Goal: Ask a question

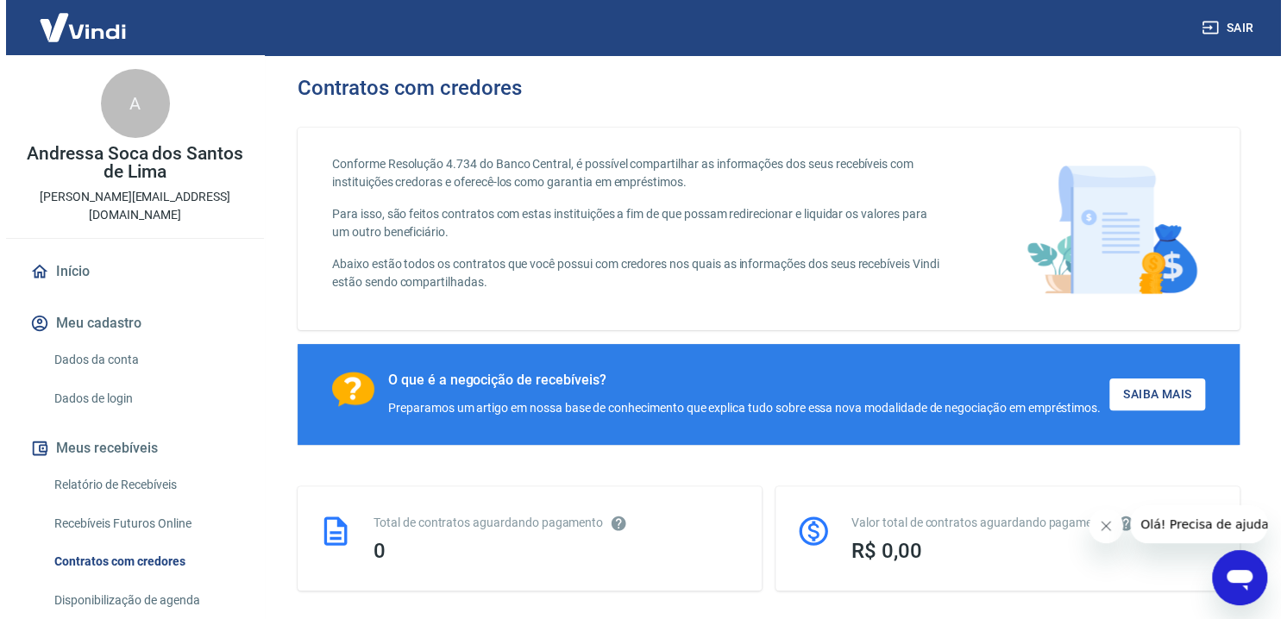
scroll to position [259, 0]
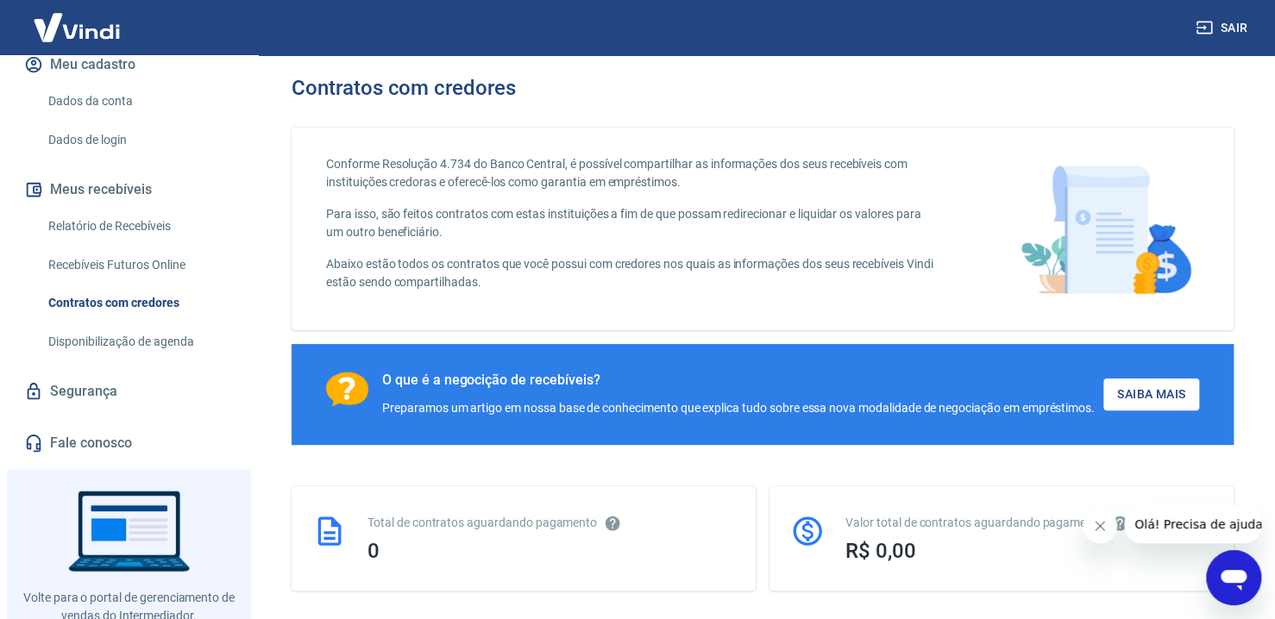
click at [81, 424] on link "Fale conosco" at bounding box center [129, 443] width 217 height 38
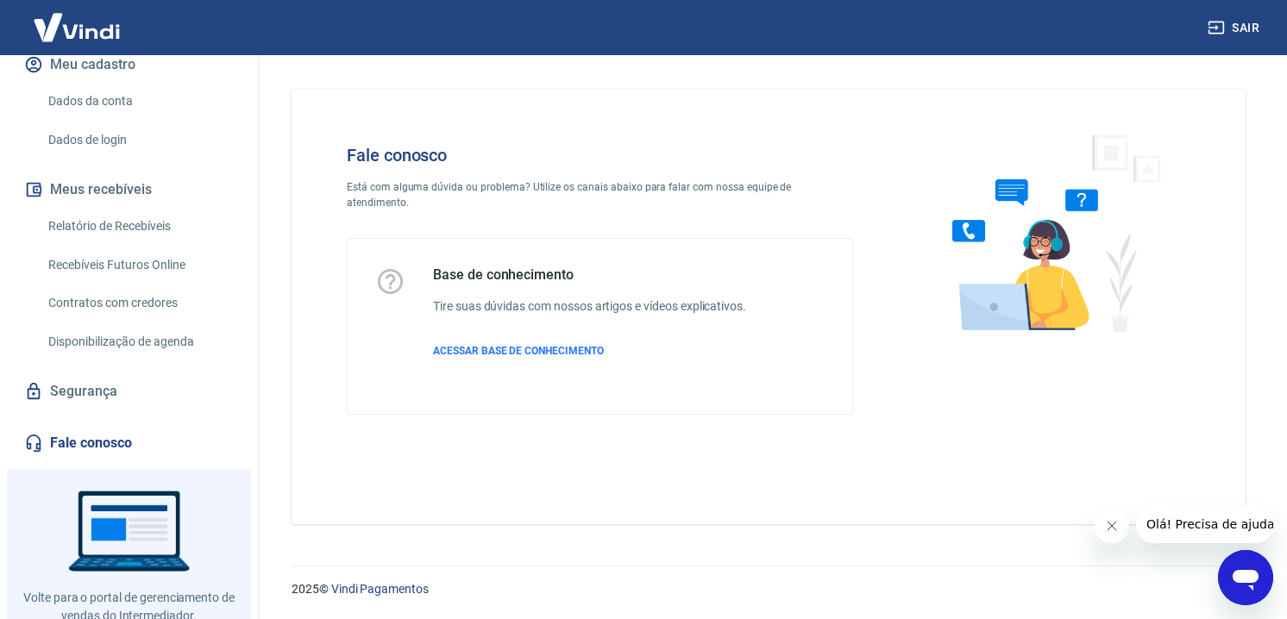
click at [391, 153] on h4 "Fale conosco" at bounding box center [600, 155] width 506 height 21
click at [494, 343] on div "Base de conhecimento Tire suas dúvidas com nossos artigos e vídeos explicativos…" at bounding box center [589, 327] width 313 height 120
click at [1230, 575] on icon "Abrir janela de mensagens" at bounding box center [1245, 578] width 31 height 31
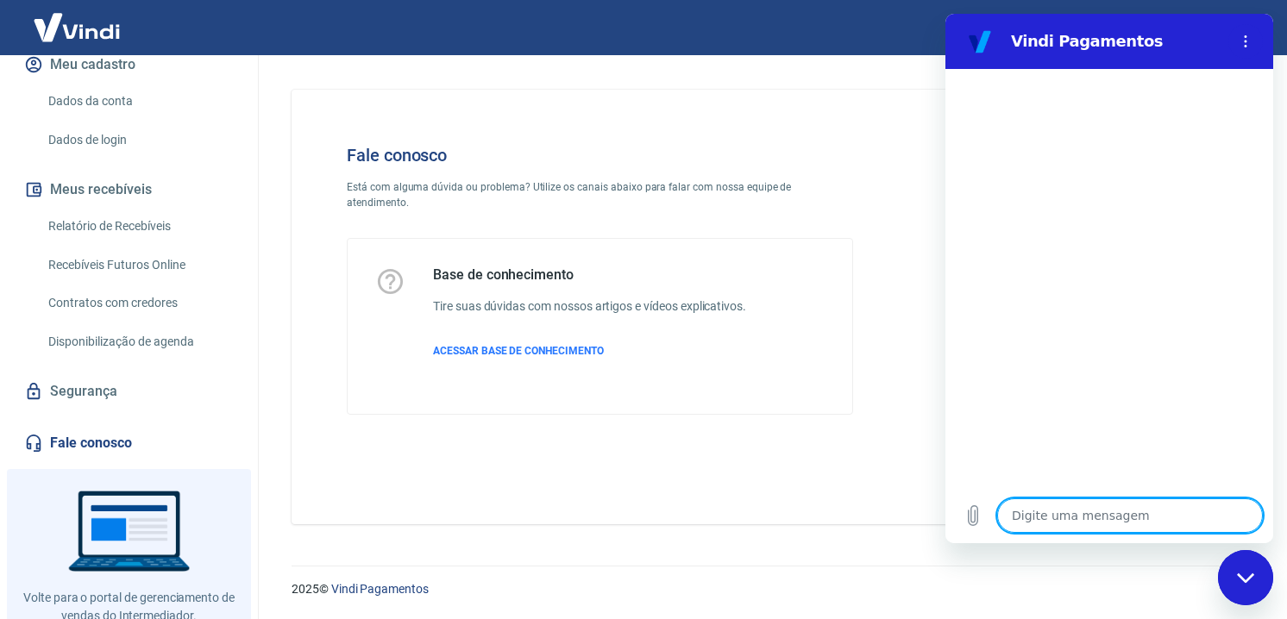
click at [1066, 520] on textarea at bounding box center [1130, 516] width 266 height 35
type textarea "o"
type textarea "x"
type textarea "ol"
type textarea "x"
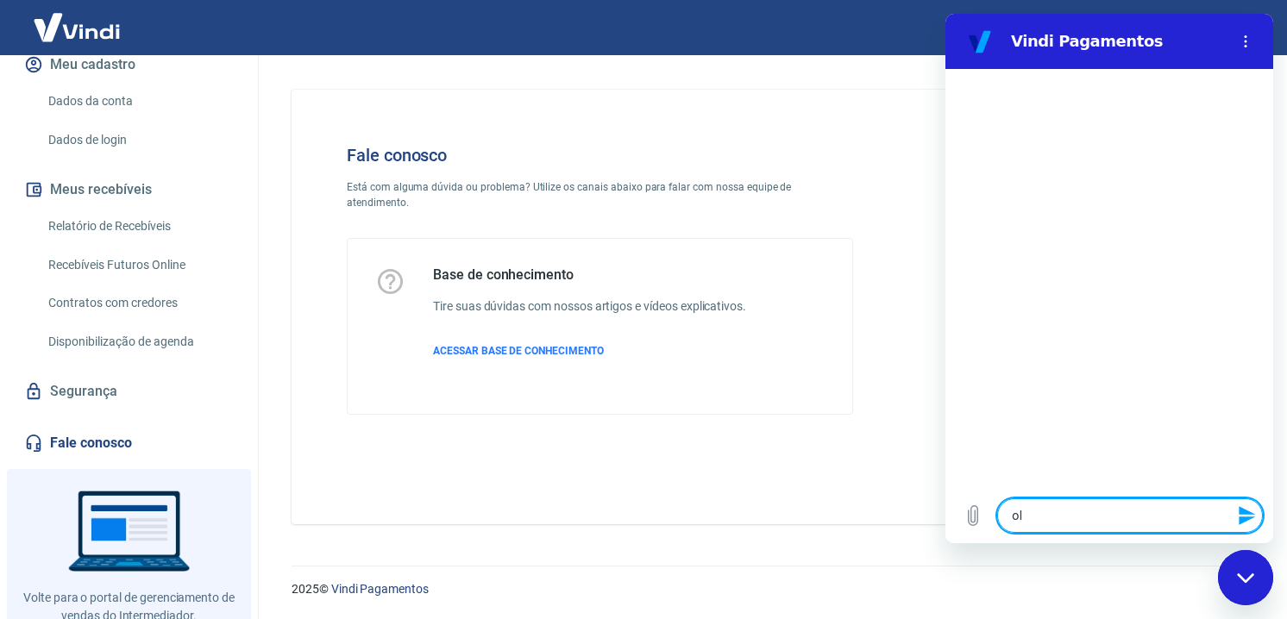
type textarea "olá"
type textarea "x"
type textarea "olá,"
type textarea "x"
type textarea "olá,"
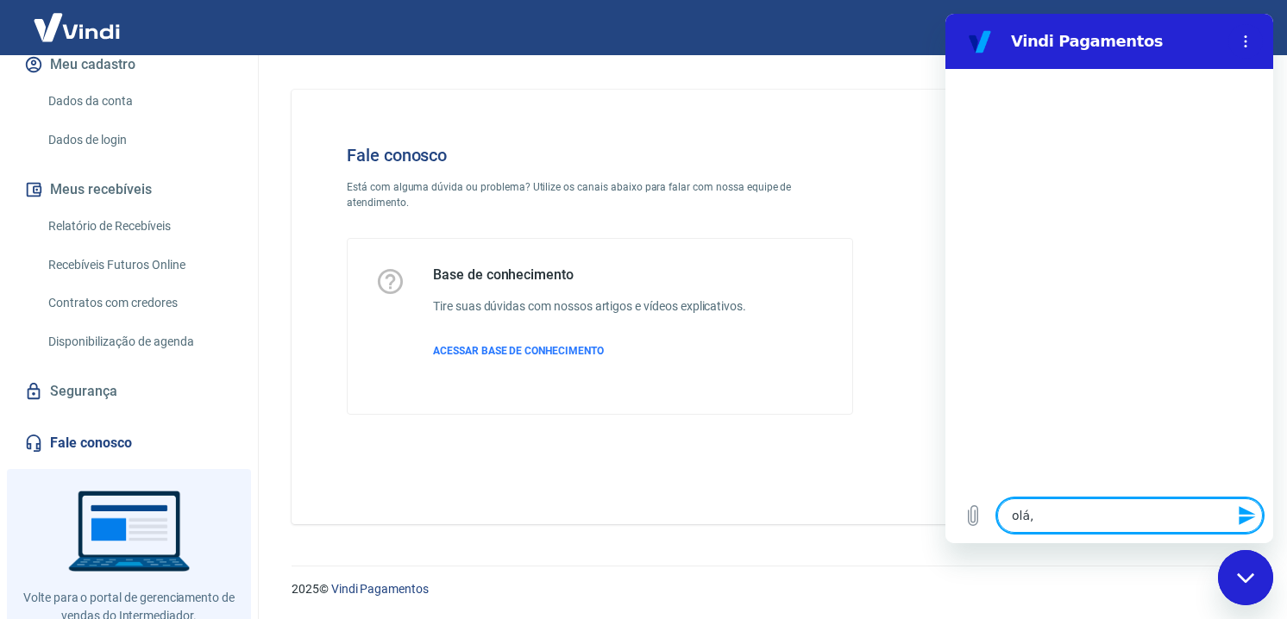
type textarea "x"
type textarea "olá, g"
type textarea "x"
type textarea "olá, go"
type textarea "x"
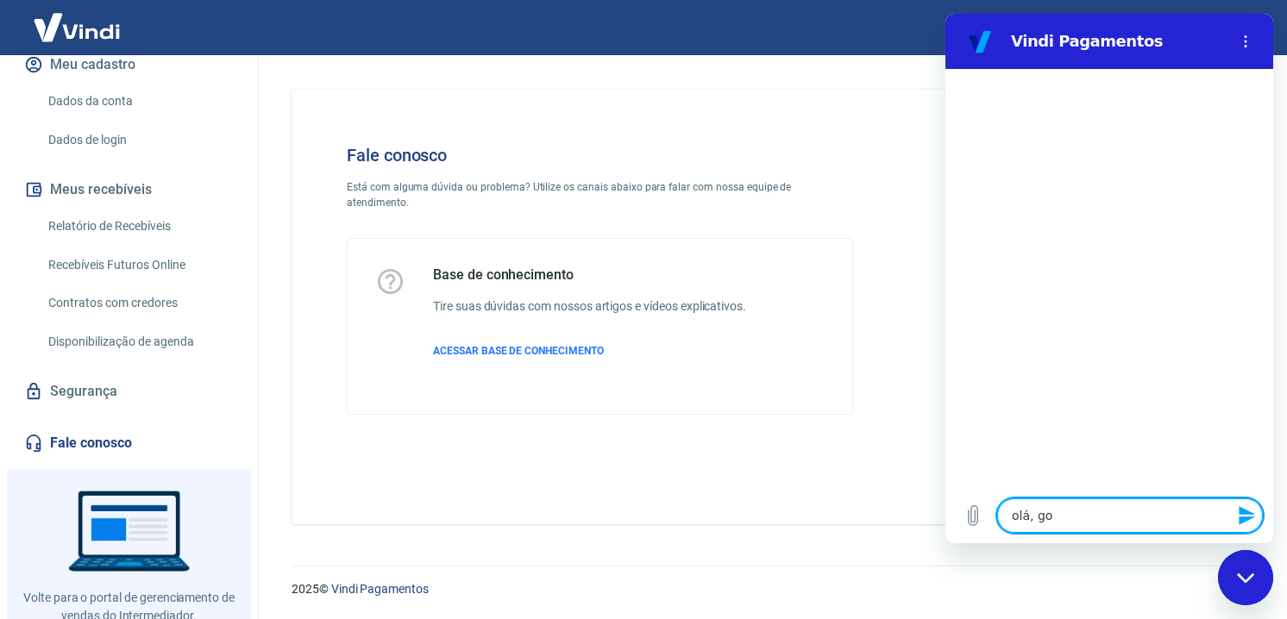
type textarea "olá, gos"
type textarea "x"
type textarea "olá, gost"
type textarea "x"
type textarea "olá, gosta"
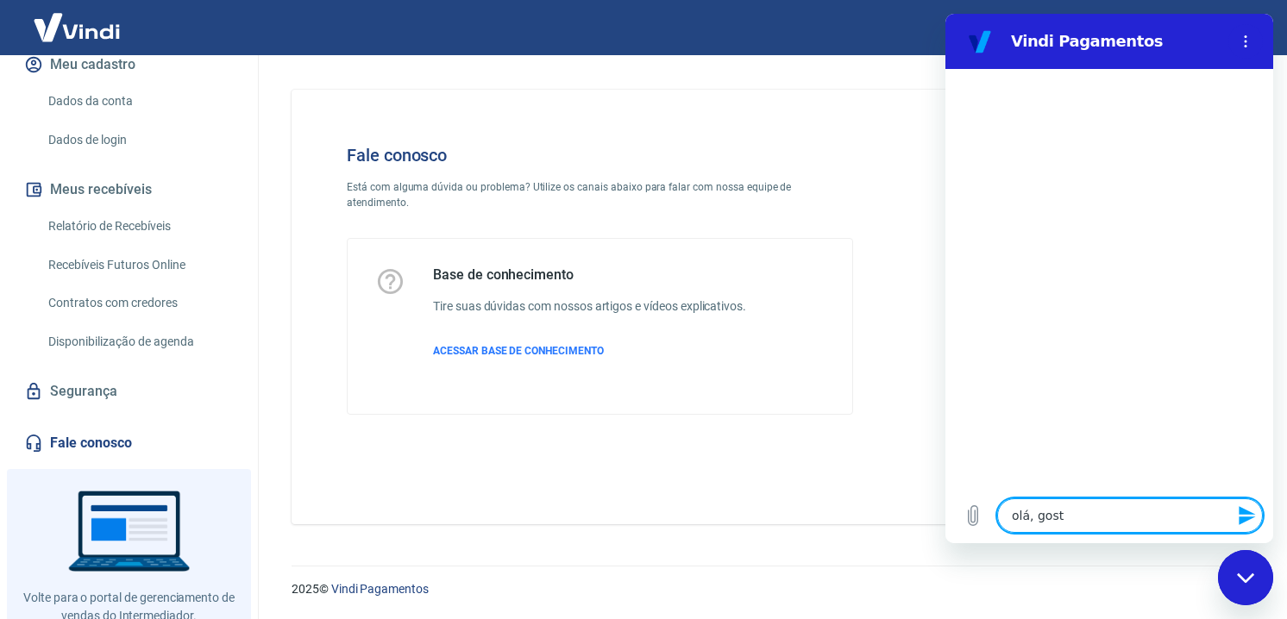
type textarea "x"
type textarea "olá, gostar"
type textarea "x"
type textarea "olá, gostari"
type textarea "x"
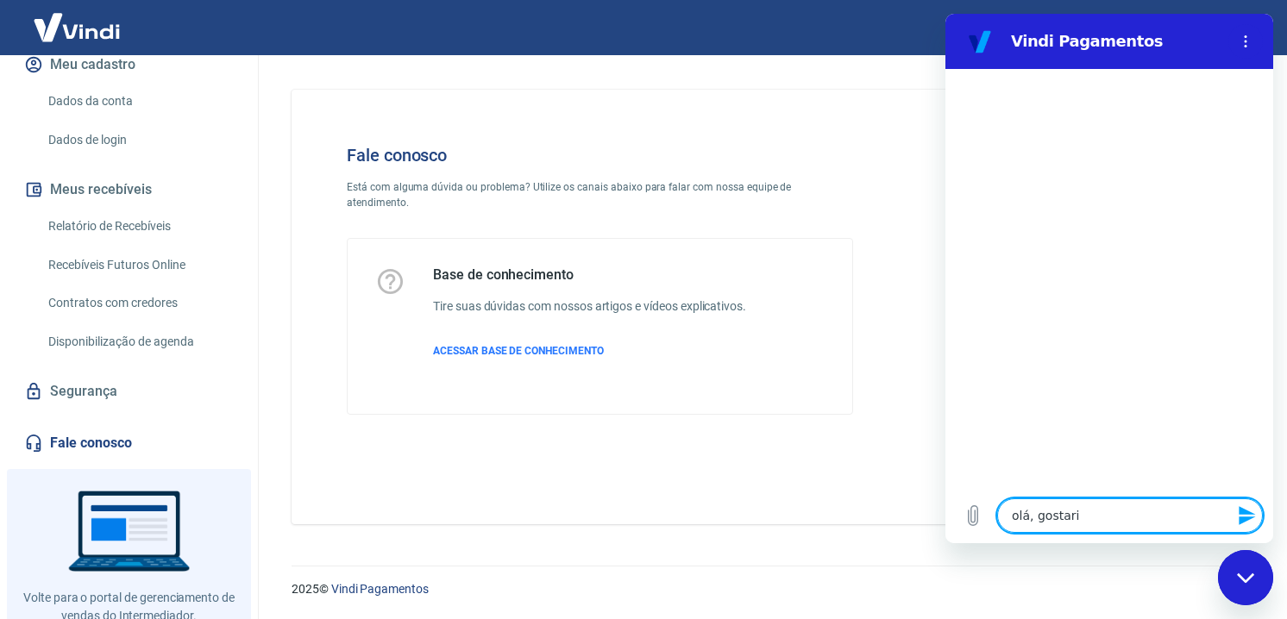
type textarea "olá, gostaria"
type textarea "x"
type textarea "olá, gostari"
type textarea "x"
type textarea "olá, gostar"
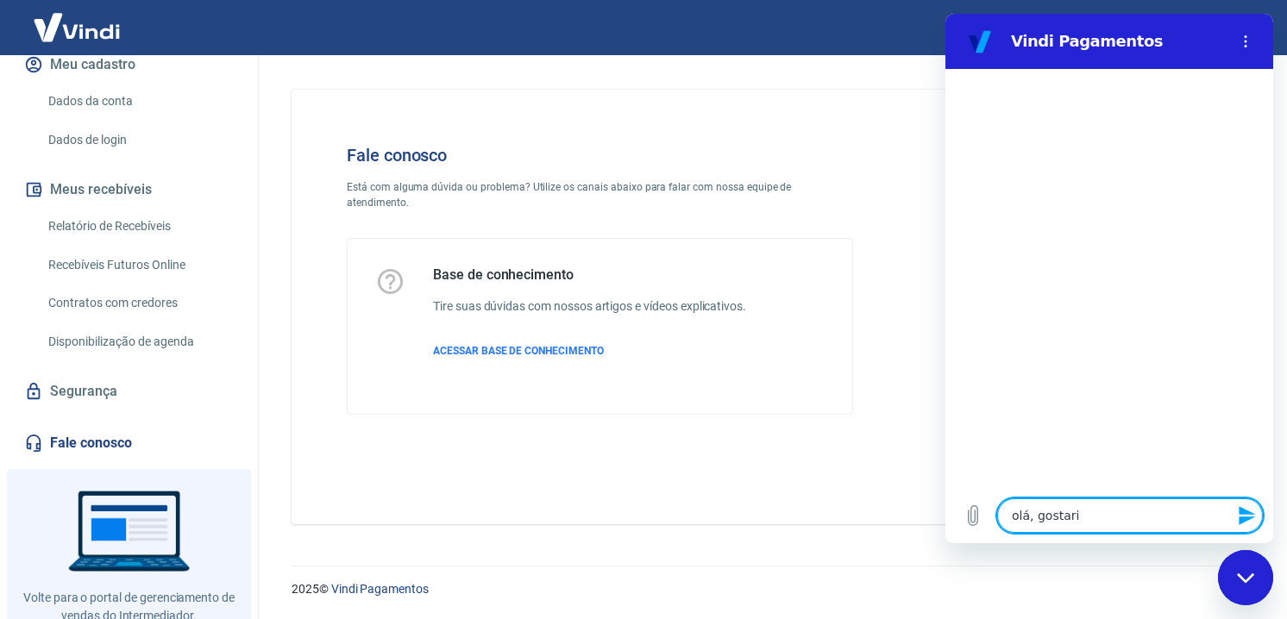
type textarea "x"
type textarea "olá, gosta"
type textarea "x"
type textarea "olá, gost"
type textarea "x"
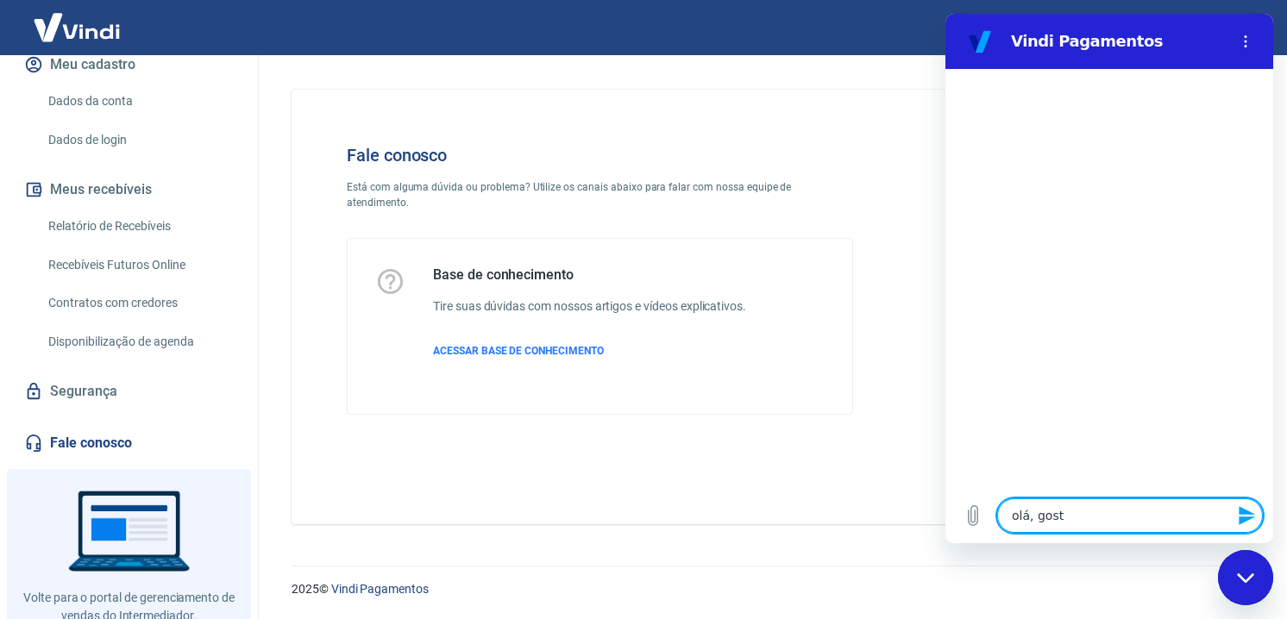
type textarea "olá, gos"
type textarea "x"
type textarea "olá, go"
type textarea "x"
type textarea "olá, g"
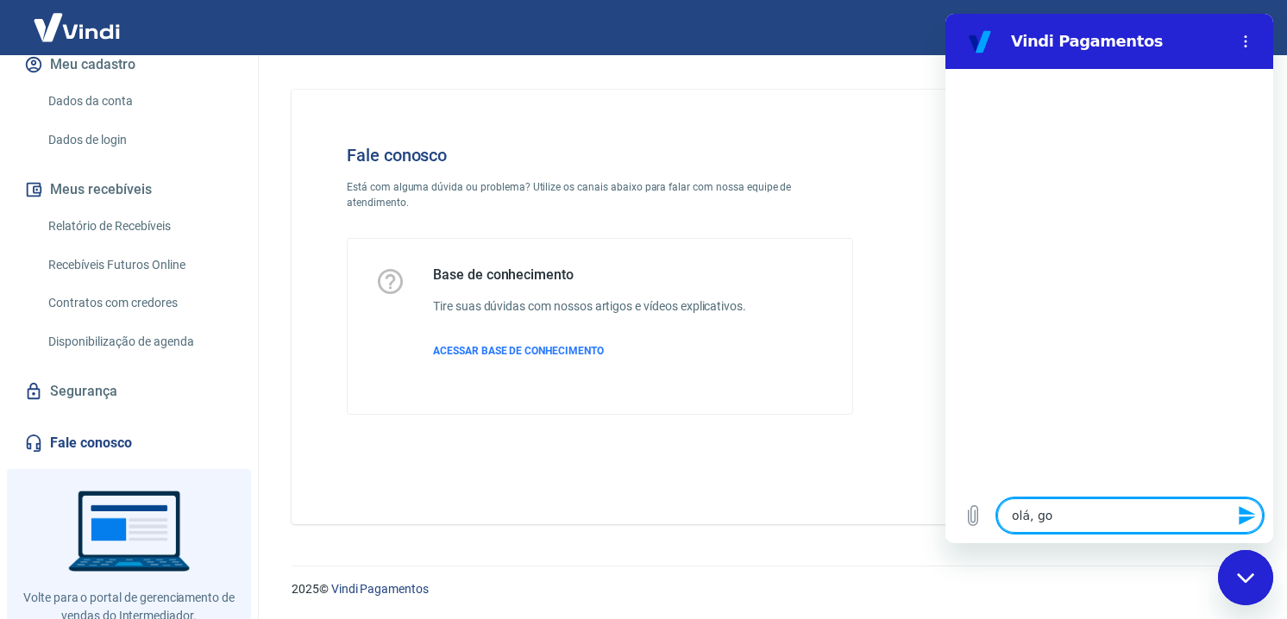
type textarea "x"
type textarea "olá,"
type textarea "x"
type textarea "olá,"
type textarea "x"
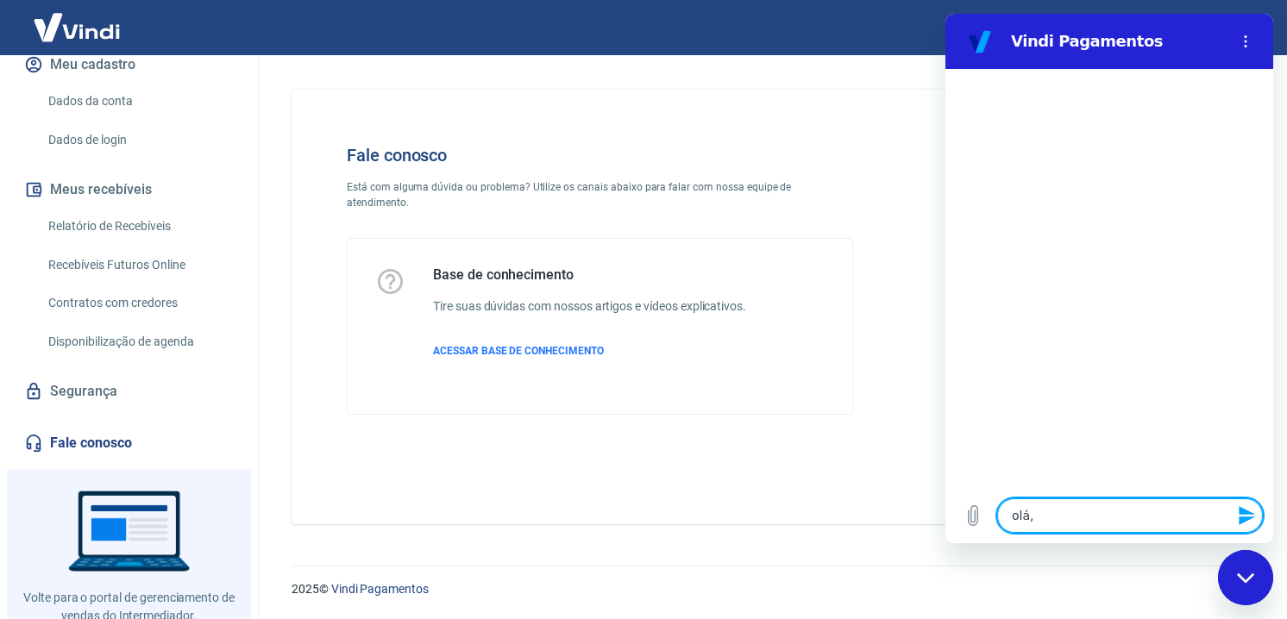
type textarea "olá"
type textarea "x"
click at [1047, 525] on textarea at bounding box center [1130, 516] width 266 height 35
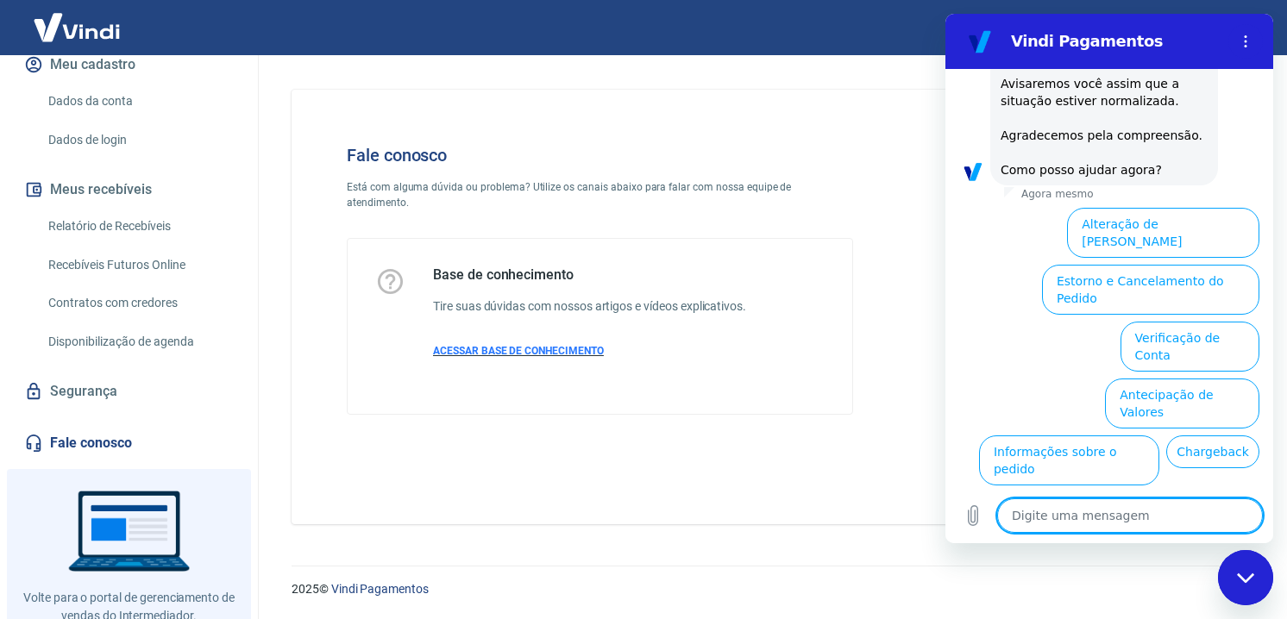
scroll to position [305, 0]
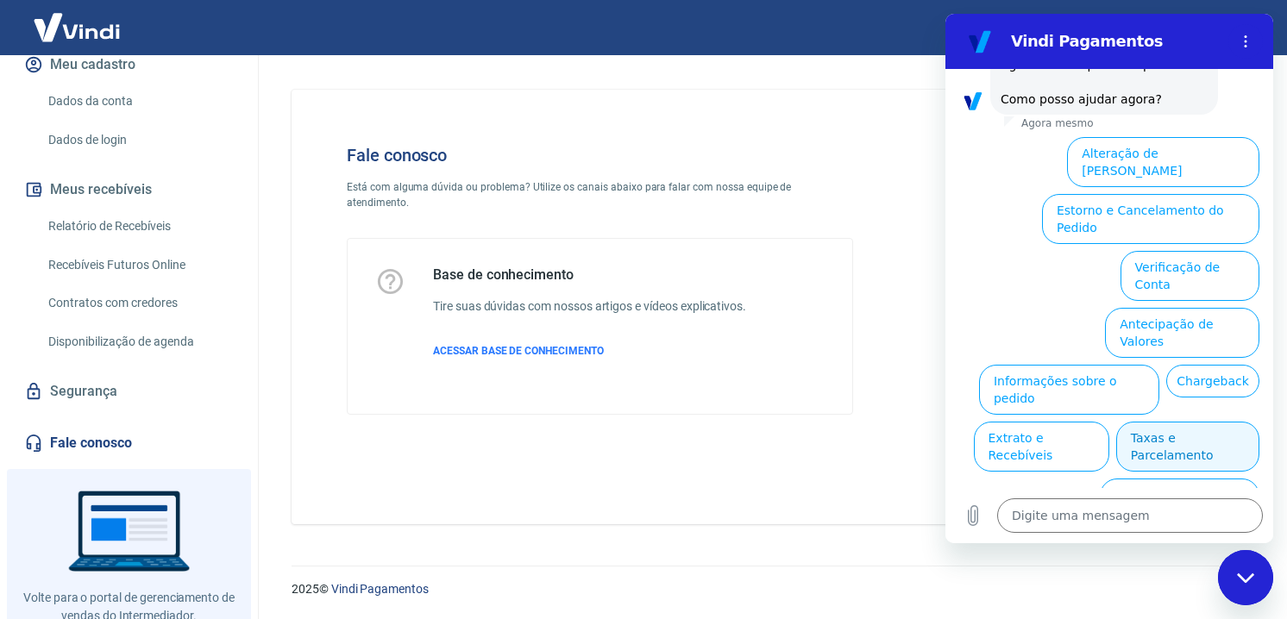
click at [1202, 422] on button "Taxas e Parcelamento" at bounding box center [1187, 447] width 143 height 50
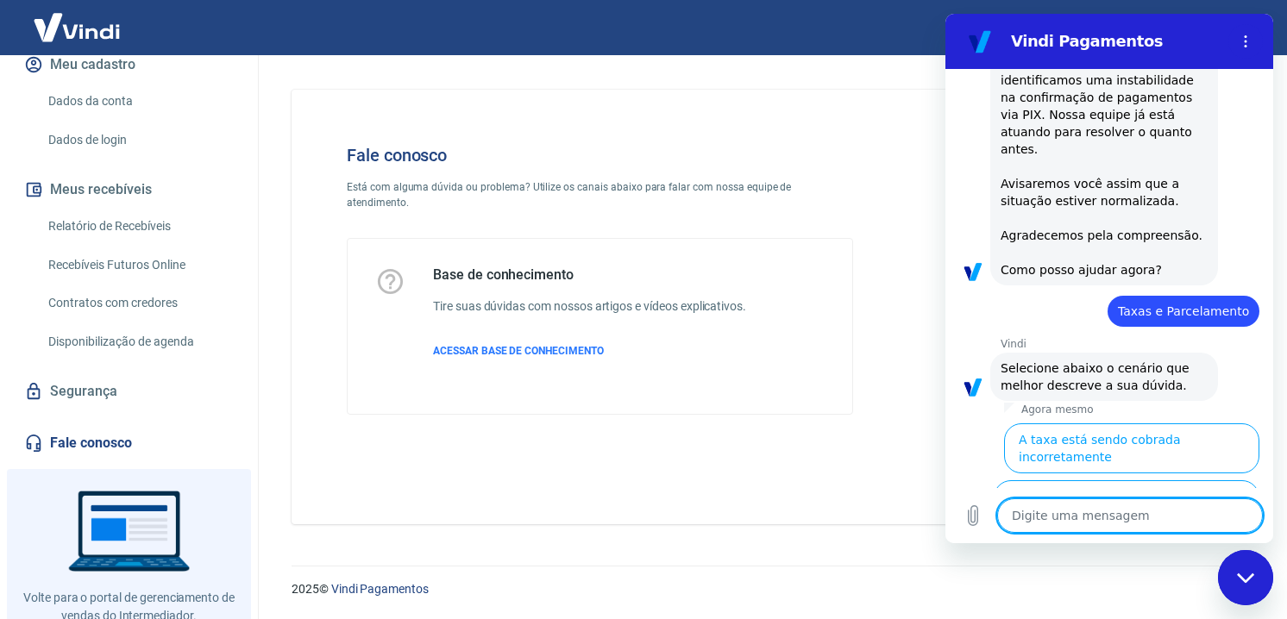
scroll to position [298, 0]
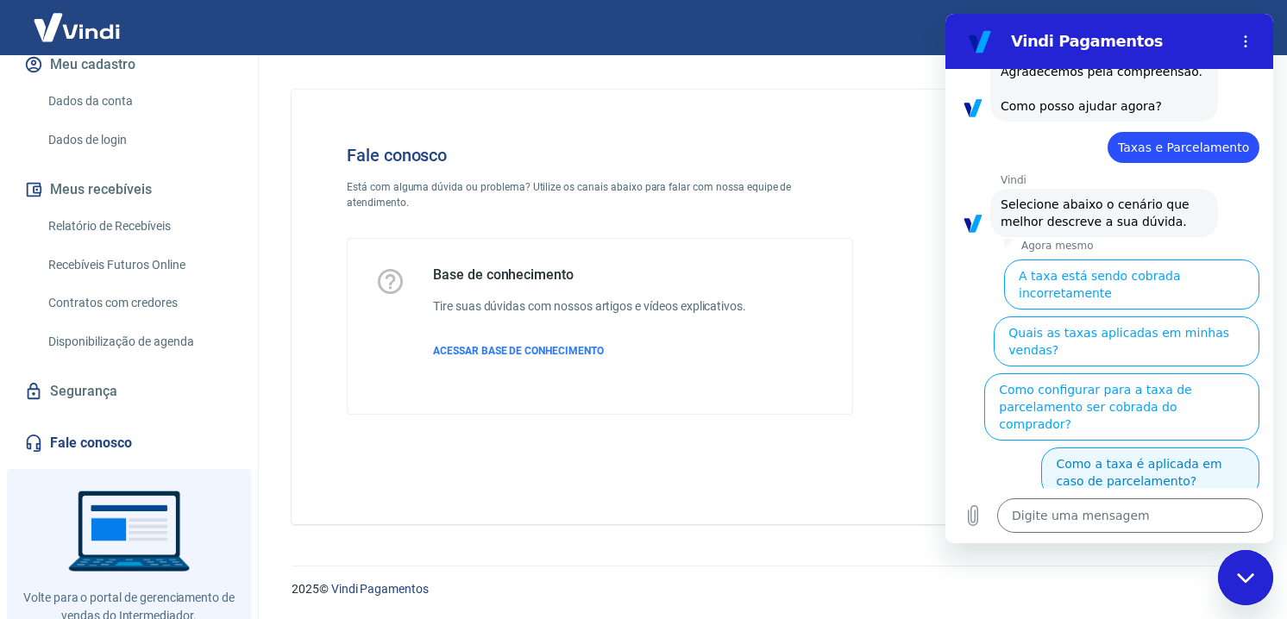
click at [1120, 448] on button "Como a taxa é aplicada em caso de parcelamento?" at bounding box center [1150, 473] width 218 height 50
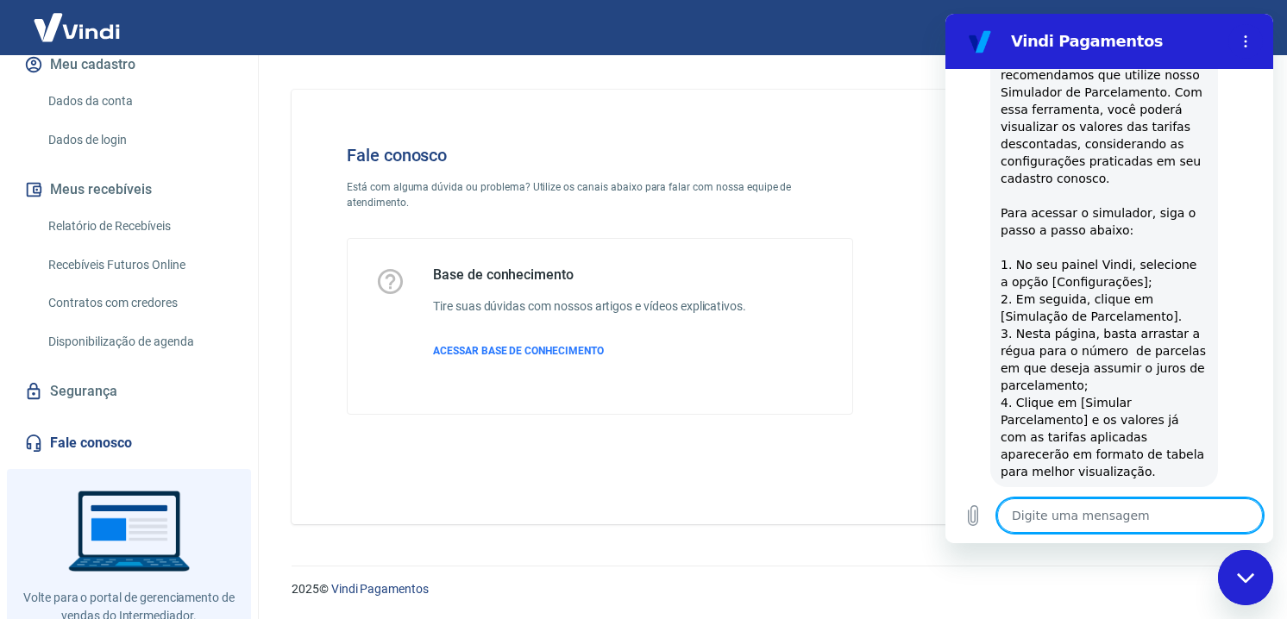
scroll to position [0, 0]
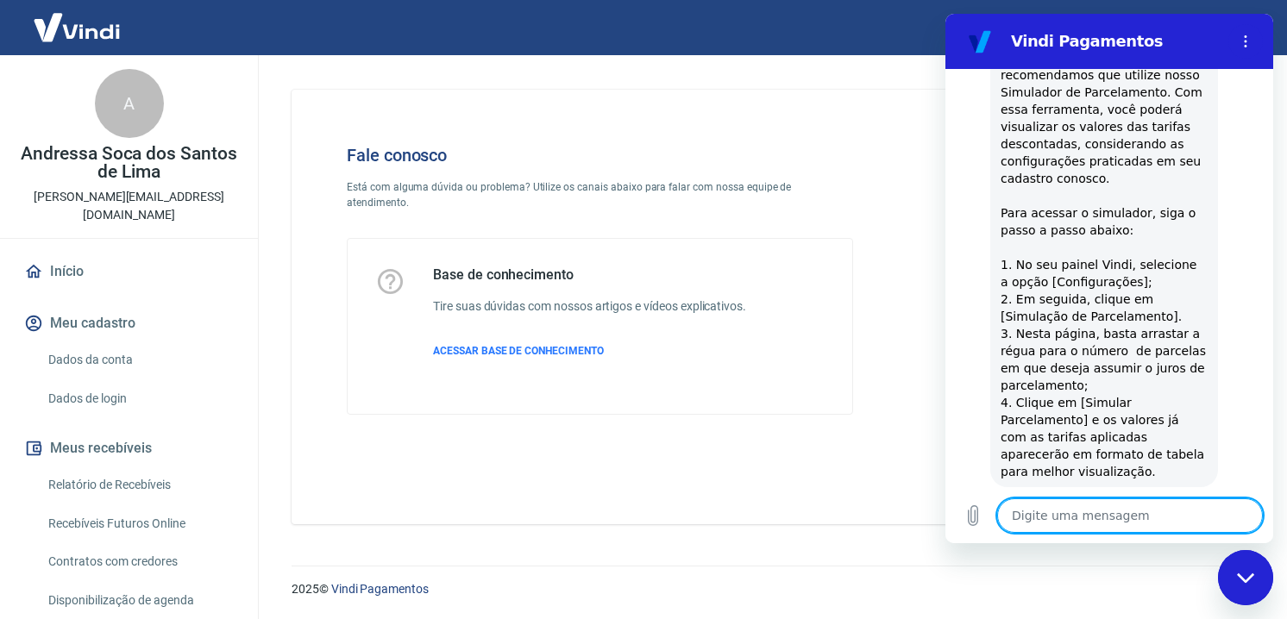
click at [71, 35] on img at bounding box center [77, 27] width 112 height 53
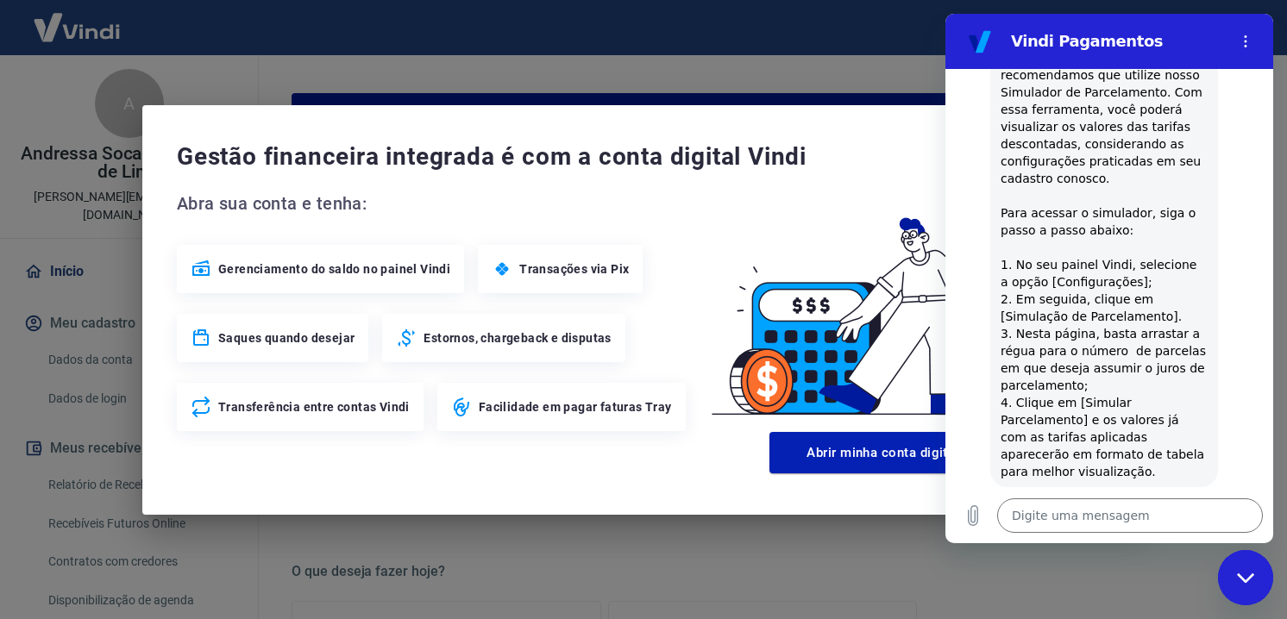
drag, startPoint x: 775, startPoint y: 185, endPoint x: 859, endPoint y: 158, distance: 88.9
click at [777, 185] on div "Gestão financeira integrada é com a conta digital Vindi Abra sua conta e tenha:…" at bounding box center [643, 310] width 1003 height 410
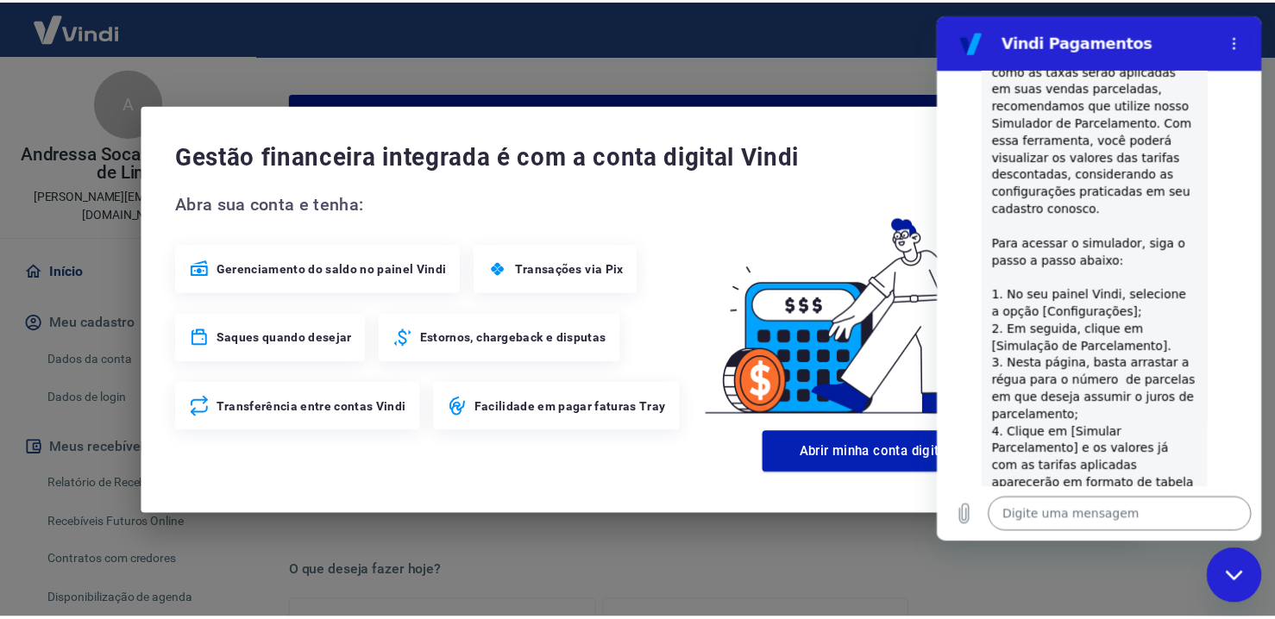
scroll to position [888, 0]
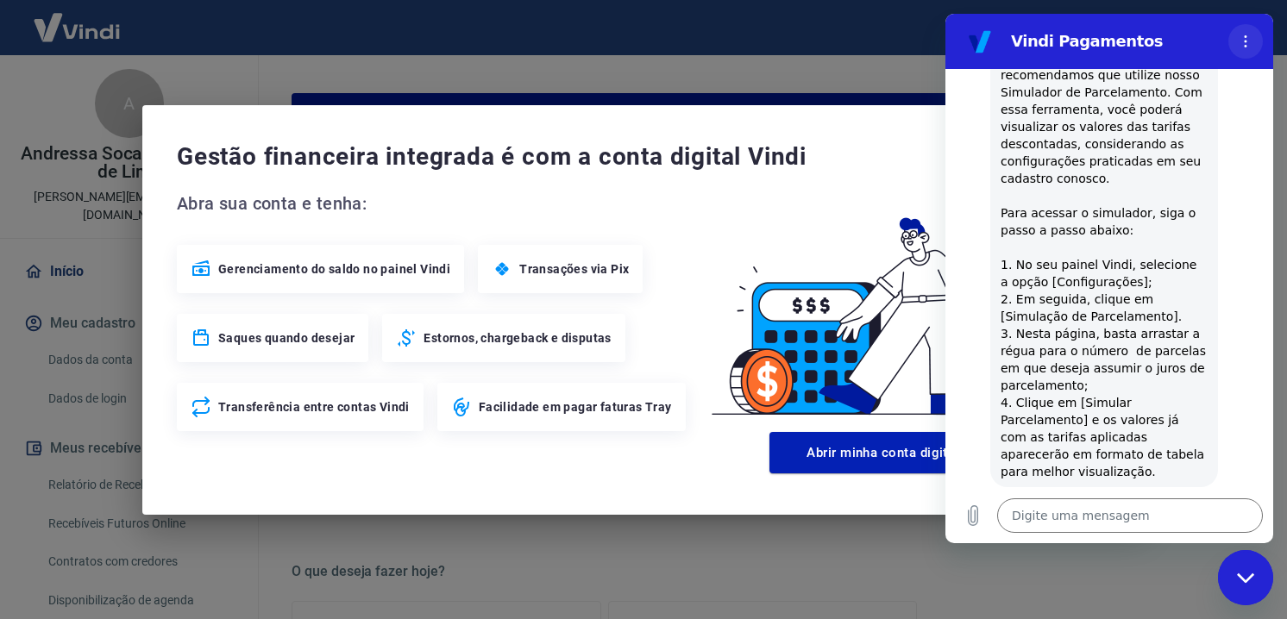
click at [1239, 28] on button "Menu de opções" at bounding box center [1246, 41] width 35 height 35
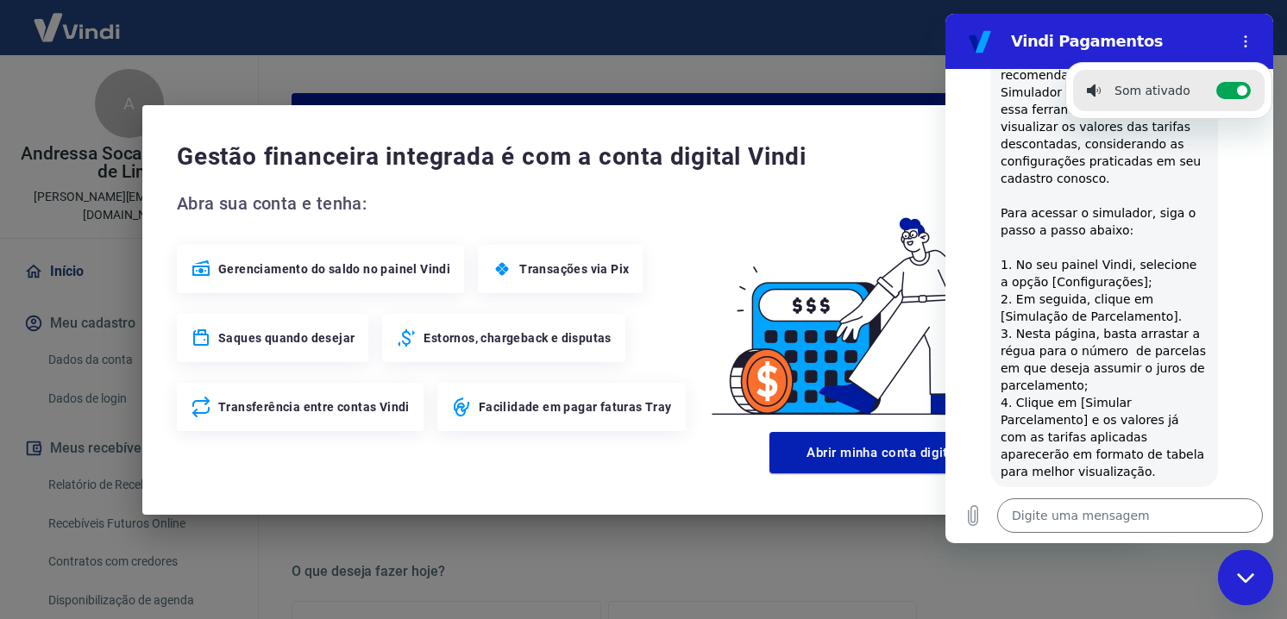
click at [604, 91] on div "Gestão financeira integrada é com a conta digital Vindi Abra sua conta e tenha:…" at bounding box center [643, 309] width 1287 height 619
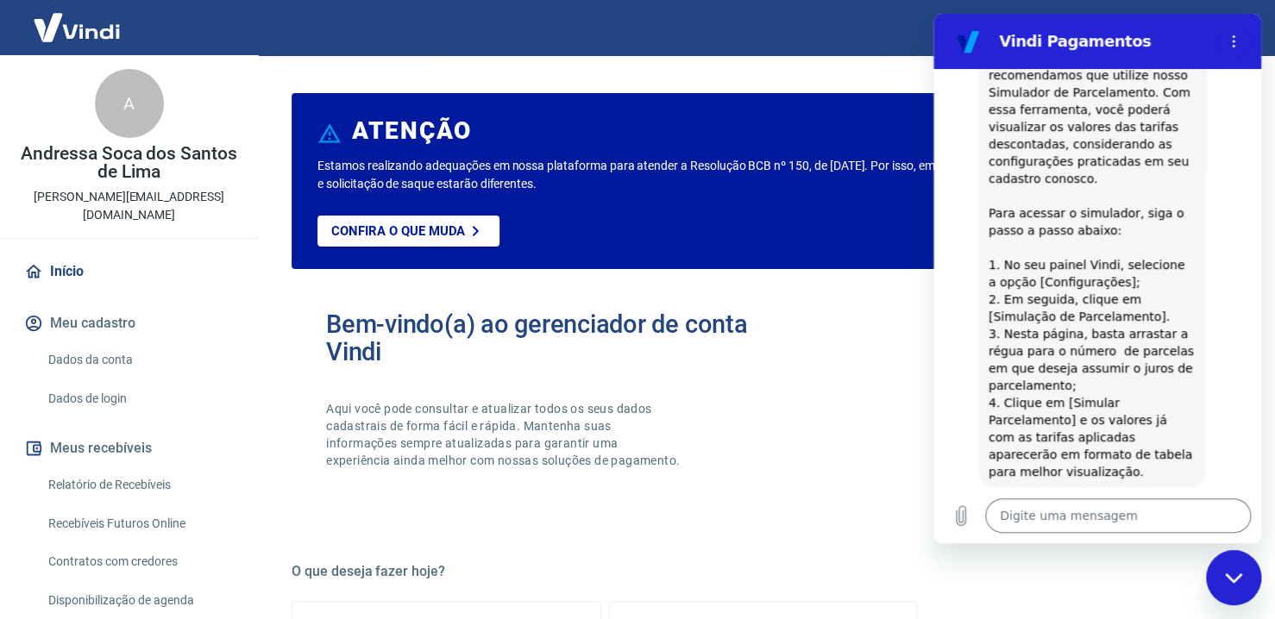
click at [1223, 577] on div "Fechar janela de mensagens" at bounding box center [1234, 578] width 52 height 52
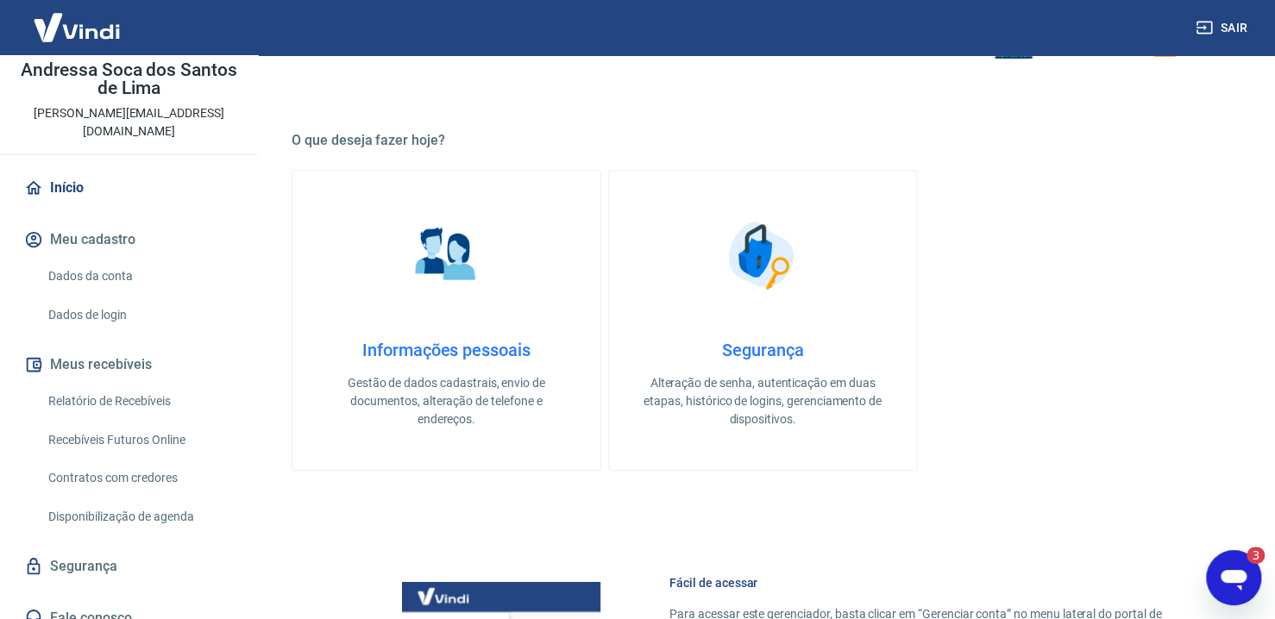
scroll to position [293, 0]
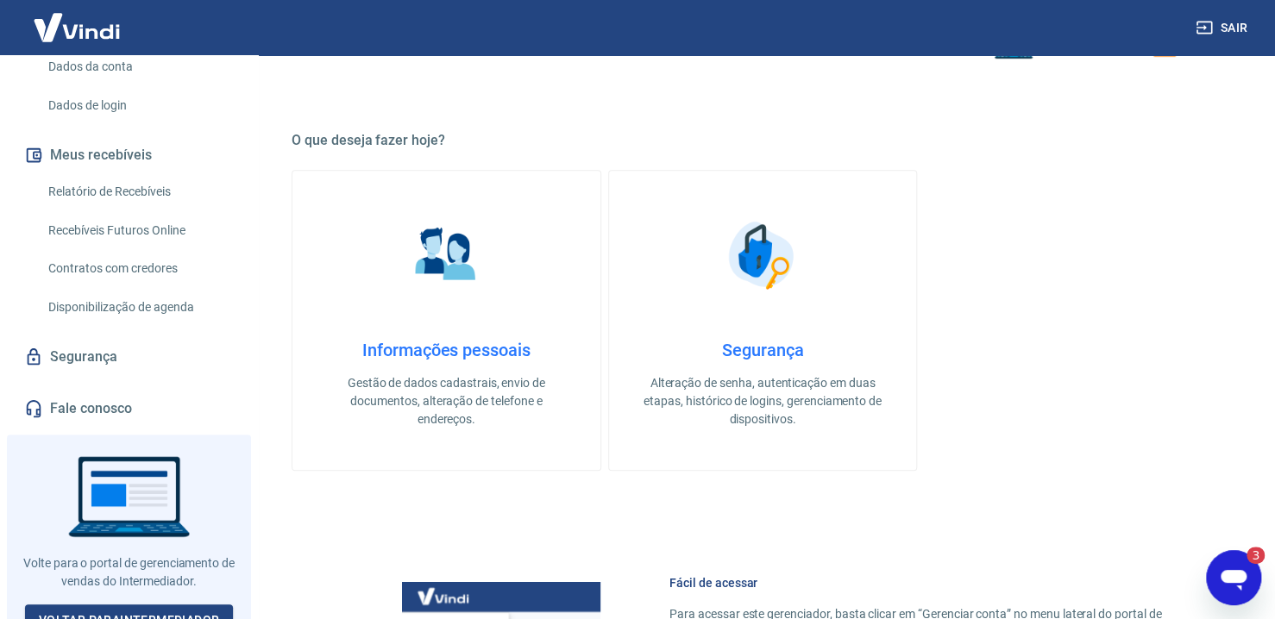
click at [126, 390] on link "Fale conosco" at bounding box center [129, 409] width 217 height 38
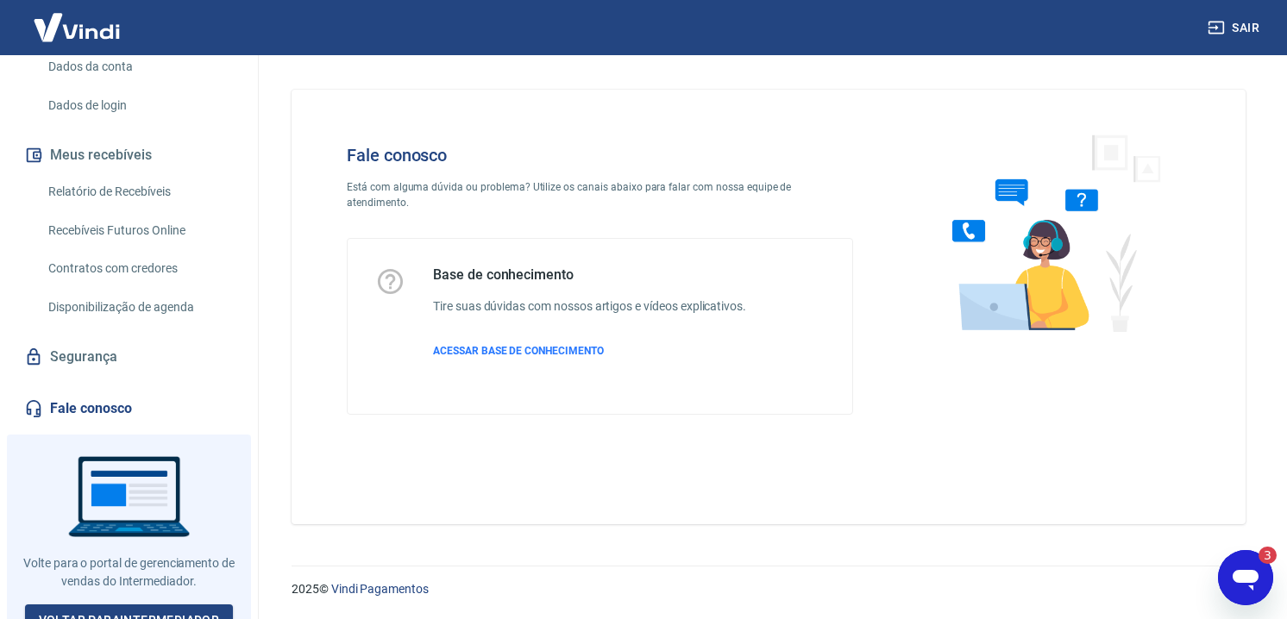
click at [559, 347] on div "Base de conhecimento Tire suas dúvidas com nossos artigos e vídeos explicativos…" at bounding box center [589, 327] width 313 height 120
click at [551, 345] on span "ACESSAR BASE DE CONHECIMENTO" at bounding box center [518, 351] width 171 height 12
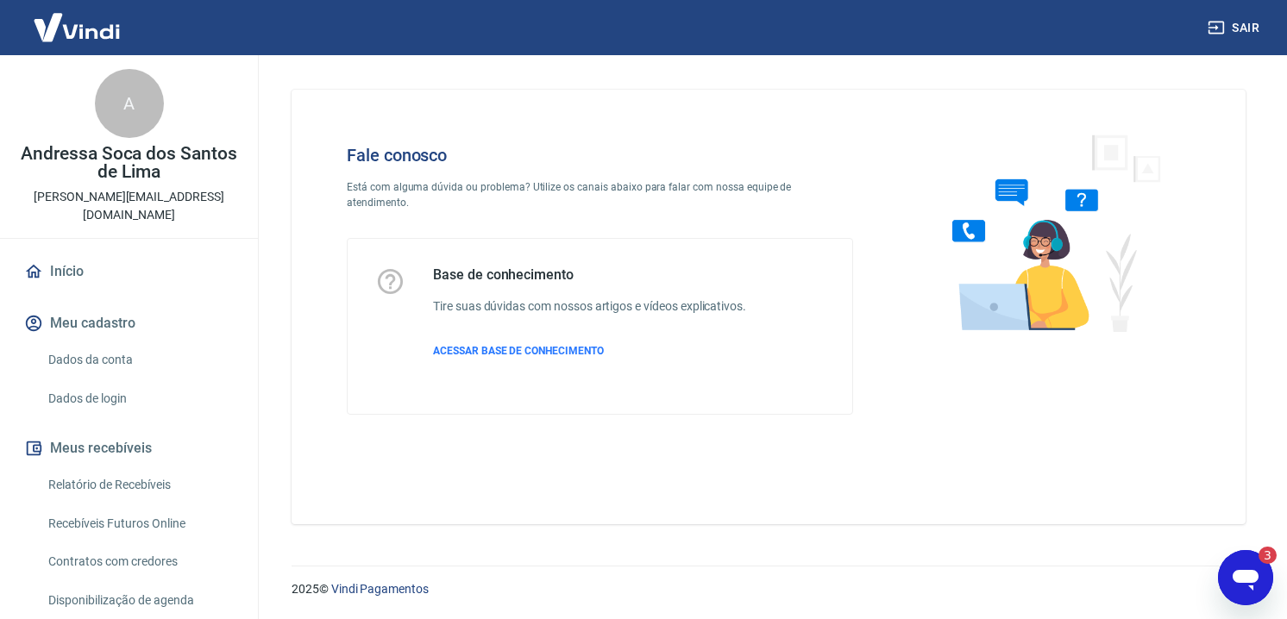
type textarea "x"
click at [49, 253] on link "Início" at bounding box center [129, 272] width 217 height 38
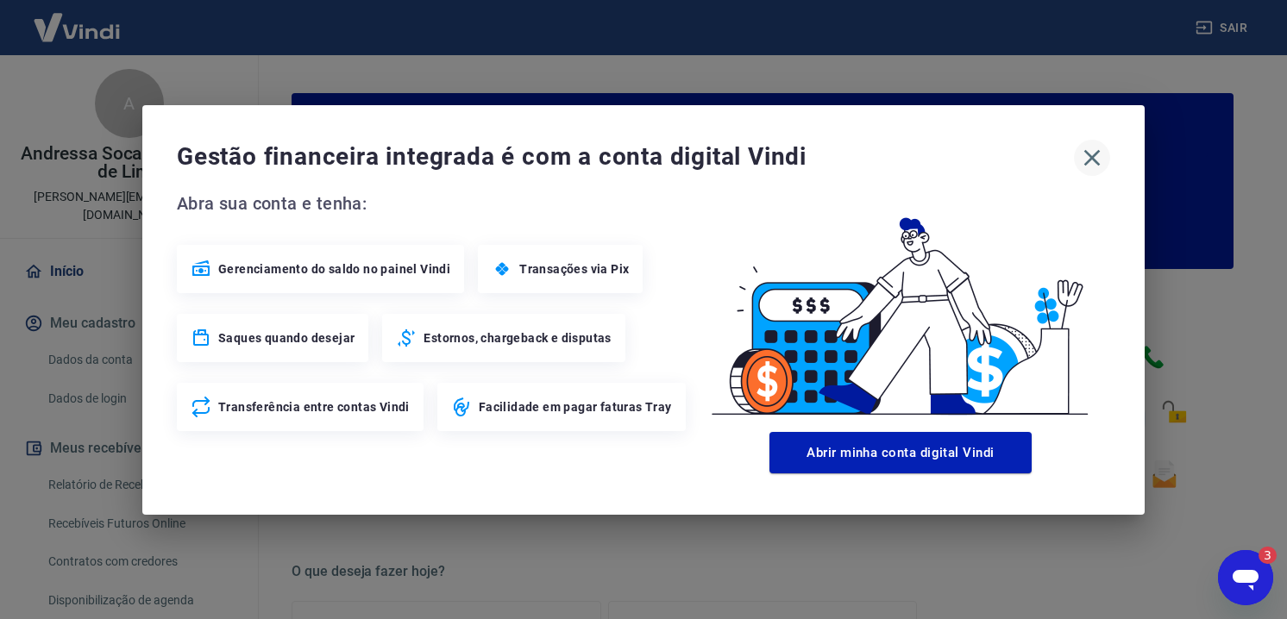
click at [1088, 153] on icon "button" at bounding box center [1093, 157] width 16 height 16
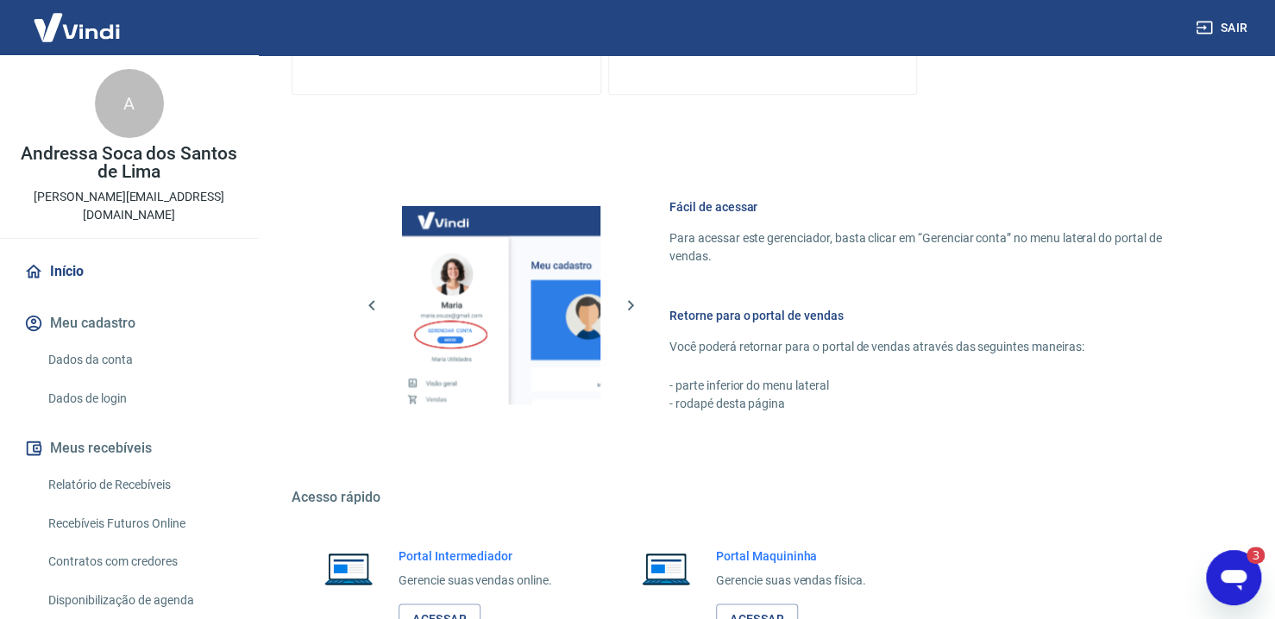
scroll to position [863, 0]
